Goal: Task Accomplishment & Management: Manage account settings

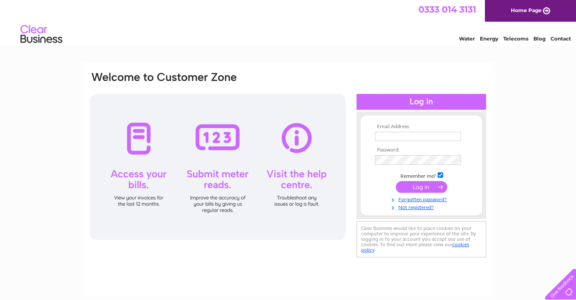
type input "[PERSON_NAME][EMAIL_ADDRESS][DOMAIN_NAME]"
click at [423, 185] on input "submit" at bounding box center [421, 188] width 51 height 12
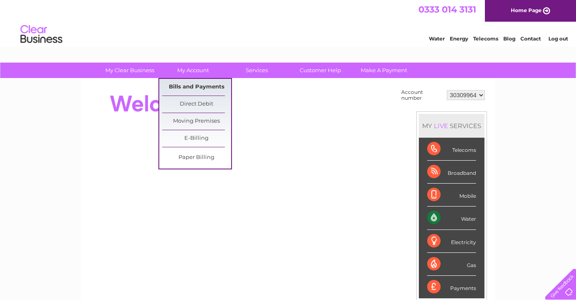
click at [193, 88] on link "Bills and Payments" at bounding box center [196, 87] width 69 height 17
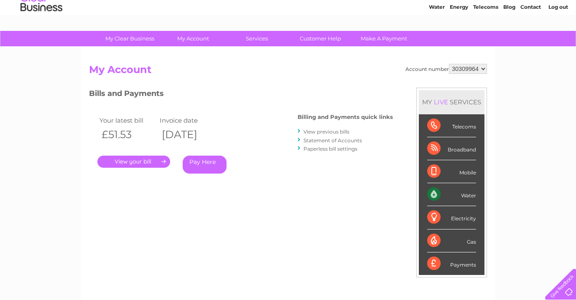
scroll to position [34, 0]
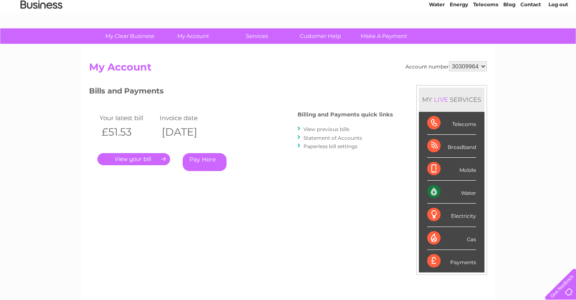
click at [154, 159] on link "." at bounding box center [133, 159] width 73 height 12
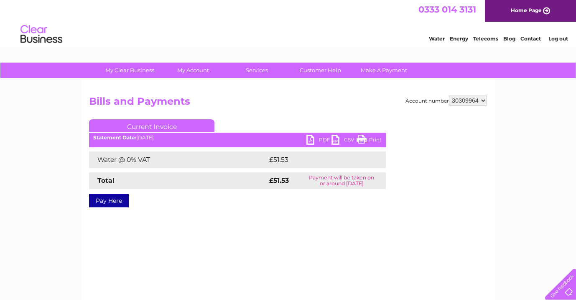
click at [325, 138] on link "PDF" at bounding box center [318, 141] width 25 height 12
